Goal: Communication & Community: Answer question/provide support

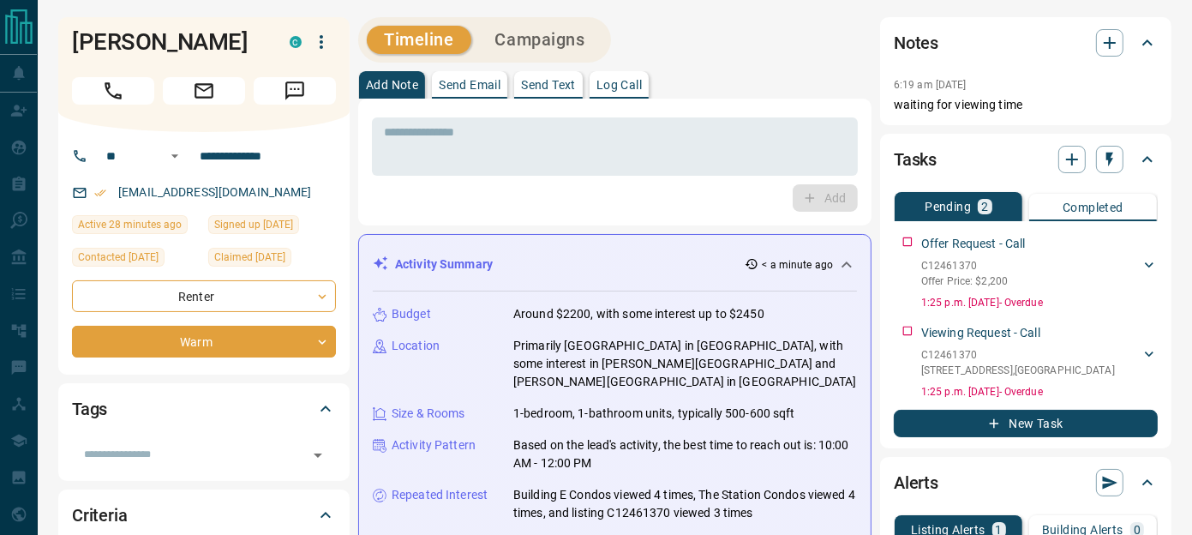
click at [554, 88] on p "Send Text" at bounding box center [548, 85] width 55 height 12
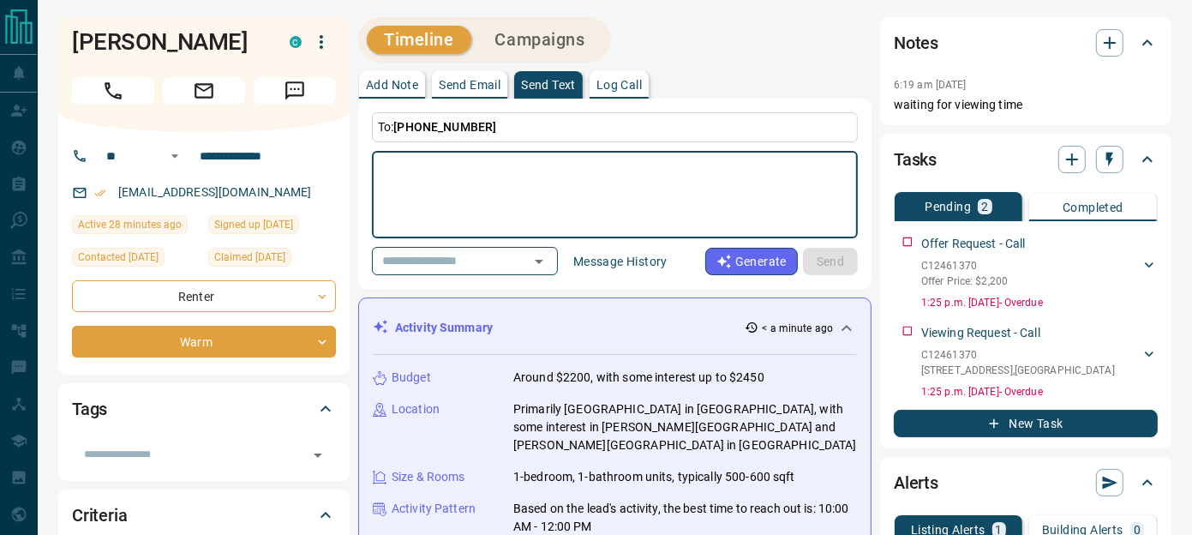
click at [516, 182] on textarea at bounding box center [615, 195] width 462 height 73
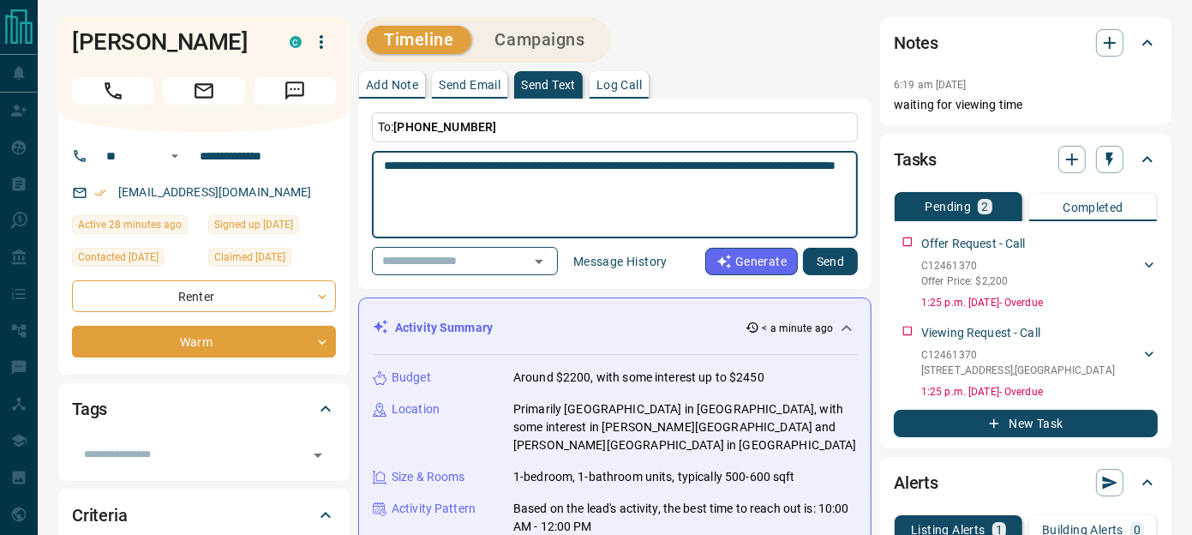
type textarea "**********"
click at [819, 253] on button "Send" at bounding box center [830, 261] width 55 height 27
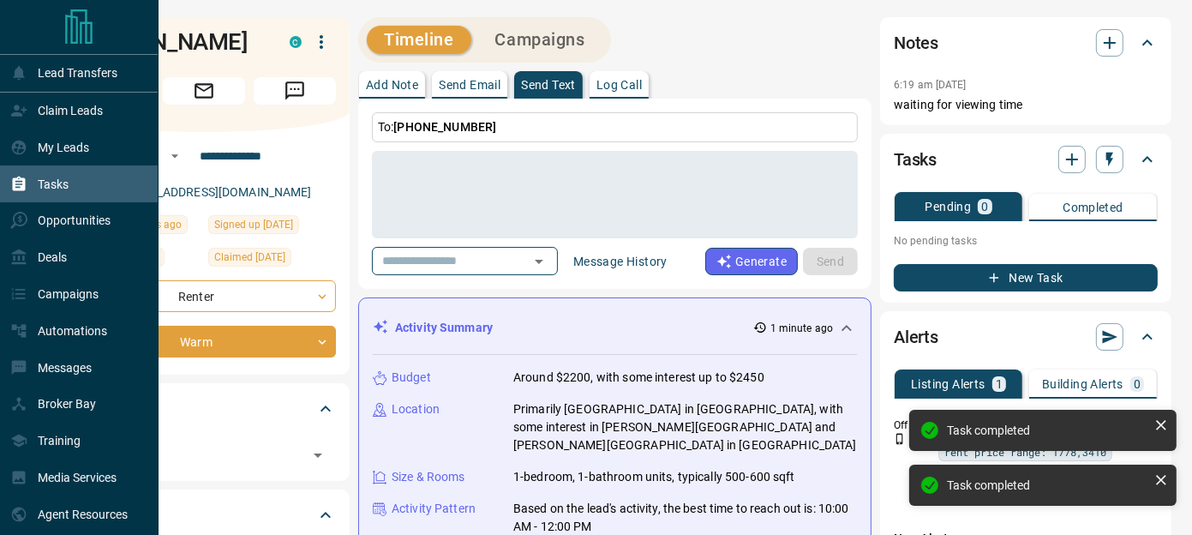
click at [38, 182] on p "Tasks" at bounding box center [53, 184] width 31 height 14
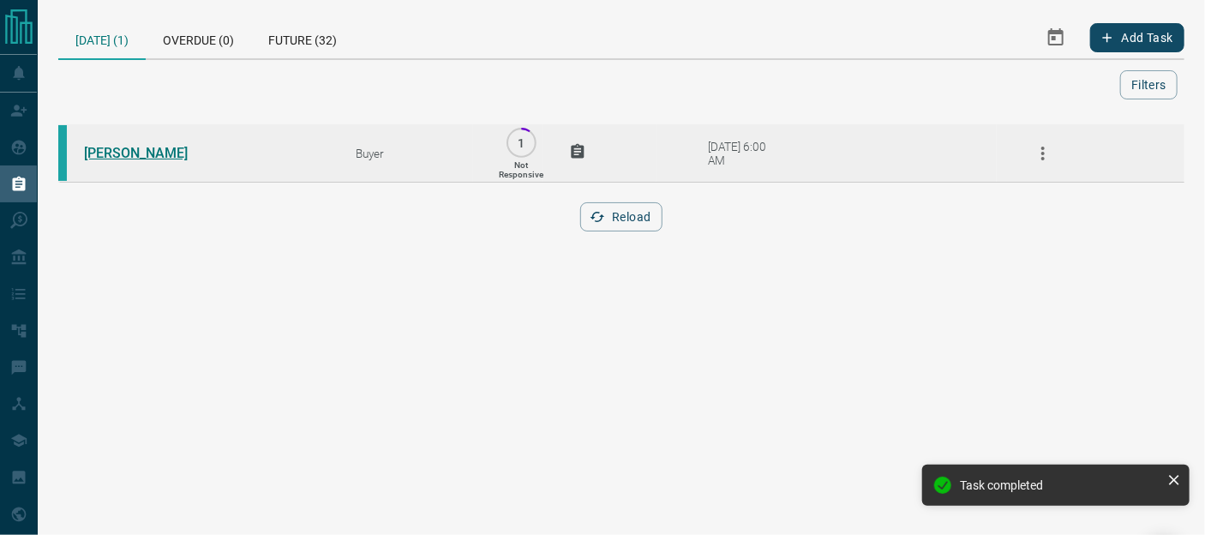
click at [86, 160] on link "[PERSON_NAME]" at bounding box center [148, 153] width 129 height 16
